Goal: Check status

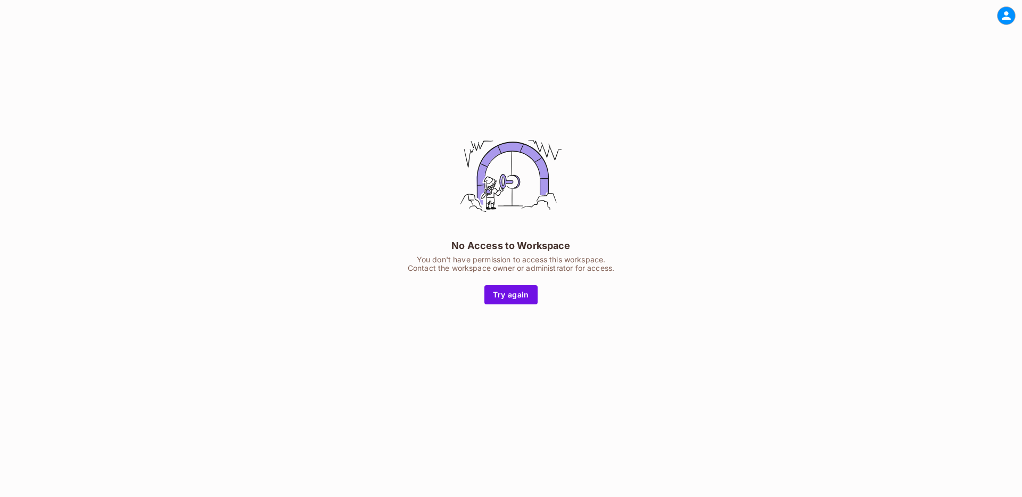
click at [637, 277] on div "No Access to Workspace You don't have permission to access this workspace. Cont…" at bounding box center [511, 213] width 266 height 182
click at [1012, 11] on div at bounding box center [1006, 15] width 19 height 19
click at [509, 293] on div at bounding box center [511, 248] width 1022 height 497
click at [501, 291] on button "Try again" at bounding box center [510, 294] width 53 height 19
